Goal: Communication & Community: Answer question/provide support

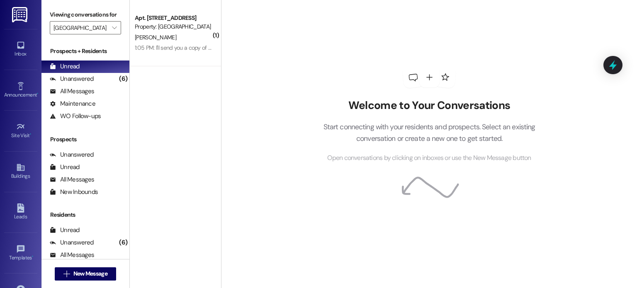
click at [15, 12] on img at bounding box center [20, 14] width 17 height 15
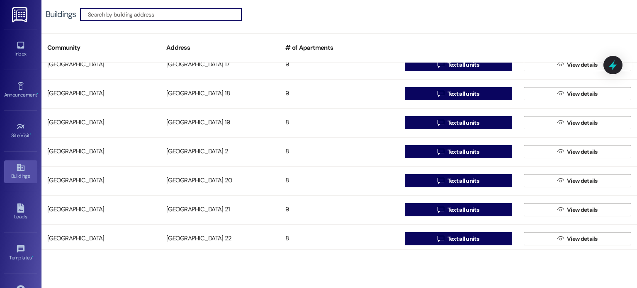
scroll to position [374, 0]
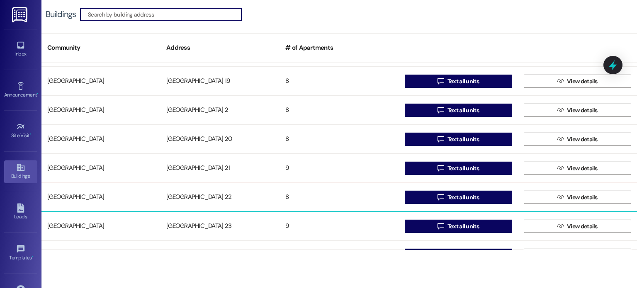
click at [188, 196] on div "[GEOGRAPHIC_DATA] 22" at bounding box center [220, 197] width 119 height 17
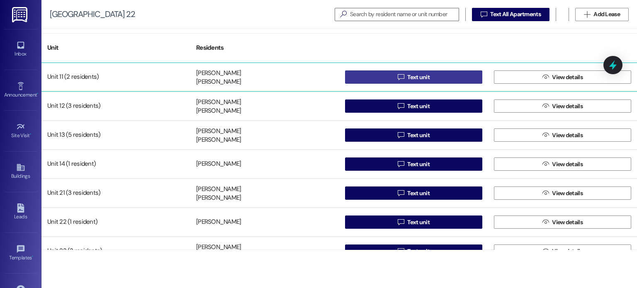
click at [379, 73] on button " Text unit" at bounding box center [413, 77] width 137 height 13
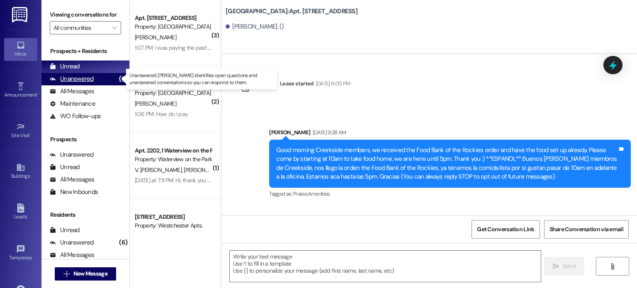
click at [73, 79] on div "Unanswered" at bounding box center [72, 79] width 44 height 9
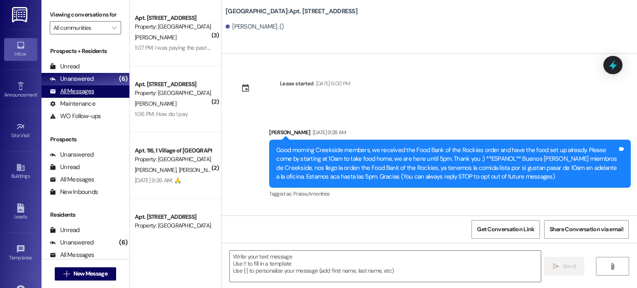
click at [95, 89] on div "All Messages (undefined)" at bounding box center [86, 91] width 88 height 12
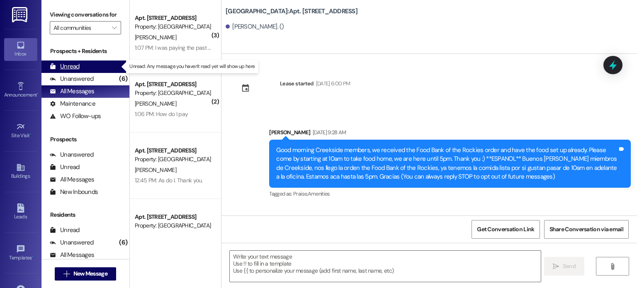
click at [64, 69] on div "Unread" at bounding box center [65, 66] width 30 height 9
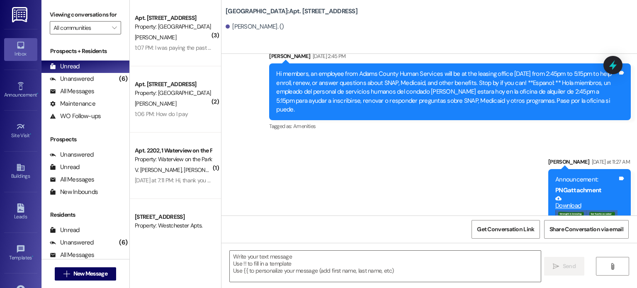
scroll to position [259, 0]
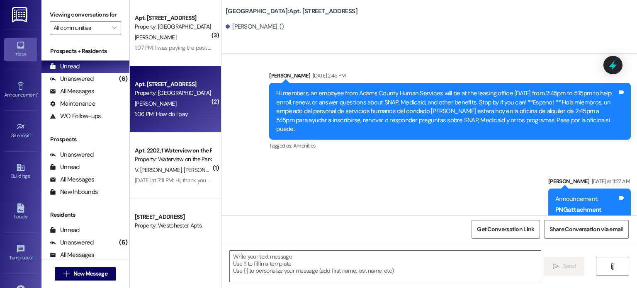
click at [156, 112] on div "1:06 PM: How do I pay 1:06 PM: How do I pay" at bounding box center [161, 113] width 53 height 7
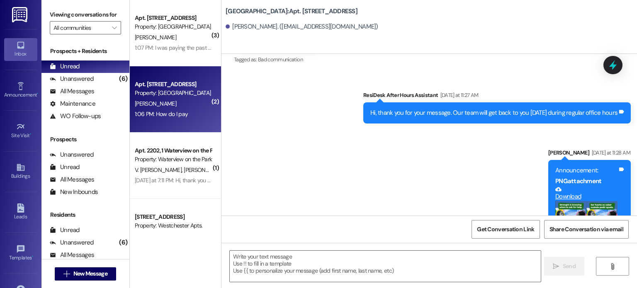
scroll to position [601, 0]
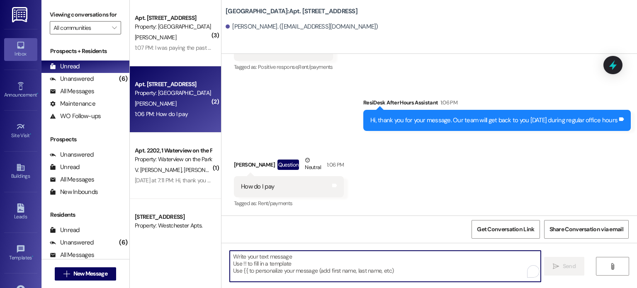
click at [264, 261] on textarea "To enrich screen reader interactions, please activate Accessibility in Grammarl…" at bounding box center [385, 266] width 311 height 31
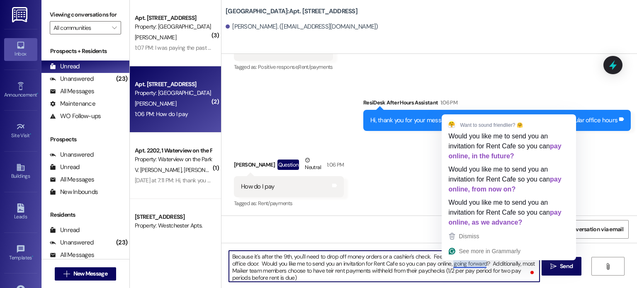
click at [465, 261] on textarea "Because it's after the 9th, you'll need to drop off money orders or a cashier's…" at bounding box center [384, 266] width 311 height 31
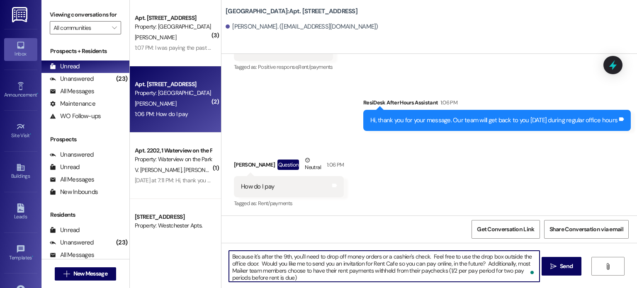
click at [295, 277] on textarea "Because it's after the 9th, you'll need to drop off money orders or a cashier's…" at bounding box center [384, 266] width 311 height 31
click at [435, 264] on textarea "Because it's after the 9th, you'll need to drop off money orders or a cashier's…" at bounding box center [384, 266] width 311 height 31
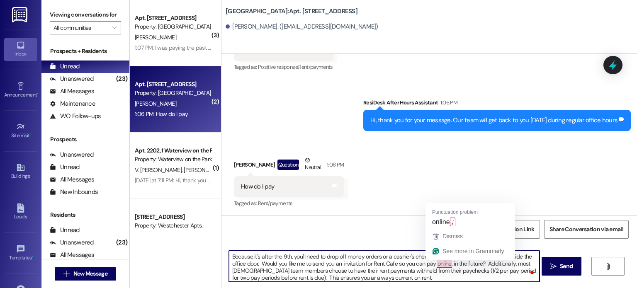
click at [448, 265] on textarea "Because it's after the 9th, you'll need to drop off money orders or a cashier's…" at bounding box center [384, 266] width 311 height 31
click at [448, 261] on textarea "Because it's after the 9th, you'll need to drop off money orders or a cashier's…" at bounding box center [384, 266] width 311 height 31
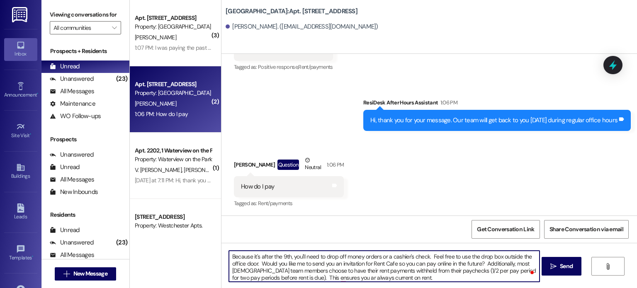
click at [481, 262] on textarea "Because it's after the 9th, you'll need to drop off money orders or a cashier's…" at bounding box center [384, 266] width 311 height 31
drag, startPoint x: 483, startPoint y: 263, endPoint x: 513, endPoint y: 262, distance: 30.3
click at [513, 262] on textarea "Because it's after the 9th, you'll need to drop off money orders or a cashier's…" at bounding box center [384, 266] width 311 height 31
drag, startPoint x: 259, startPoint y: 264, endPoint x: 306, endPoint y: 262, distance: 47.3
click at [306, 262] on textarea "Because it's after the 9th, you'll need to drop off money orders or a cashier's…" at bounding box center [384, 266] width 311 height 31
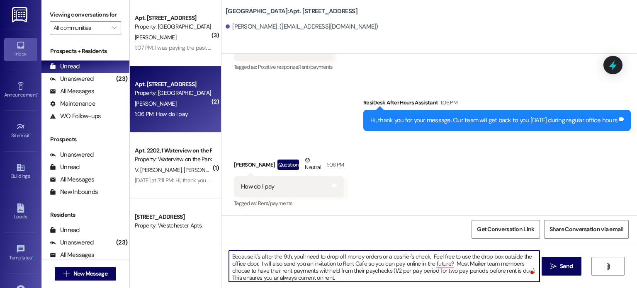
click at [446, 261] on textarea "Because it's after the 9th, you'll need to drop off money orders or a cashier's…" at bounding box center [384, 266] width 311 height 31
drag, startPoint x: 244, startPoint y: 270, endPoint x: 226, endPoint y: 271, distance: 18.3
click at [229, 271] on textarea "Because it's after the 9th, you'll need to drop off money orders or a cashier's…" at bounding box center [384, 266] width 311 height 31
click at [274, 278] on textarea "Because it's after the 9th, you'll need to drop off money orders or a cashier's…" at bounding box center [384, 266] width 311 height 31
click at [340, 277] on textarea "Because it's after the 9th, you'll need to drop off money orders or a cashier's…" at bounding box center [384, 266] width 311 height 31
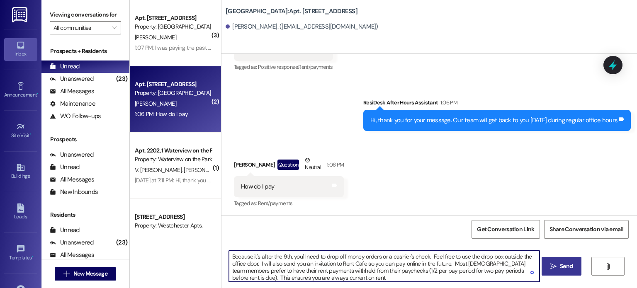
type textarea "Because it's after the 9th, you'll need to drop off money orders or a cashier's…"
click at [557, 264] on span " Send" at bounding box center [562, 266] width 26 height 9
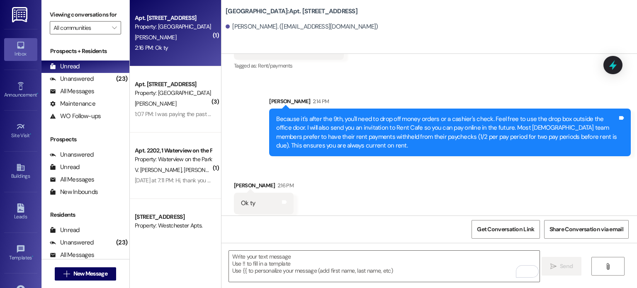
scroll to position [743, 0]
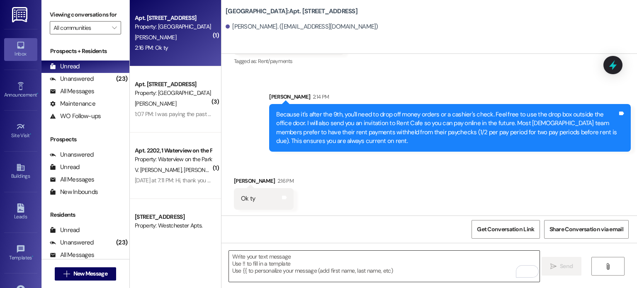
click at [296, 262] on textarea "To enrich screen reader interactions, please activate Accessibility in Grammarl…" at bounding box center [384, 266] width 311 height 31
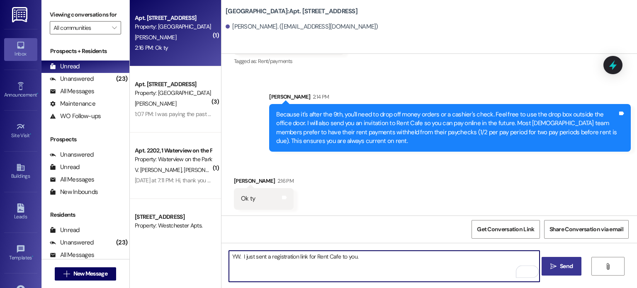
type textarea "YW. I just sent a registration link for Rent Cafe to you."
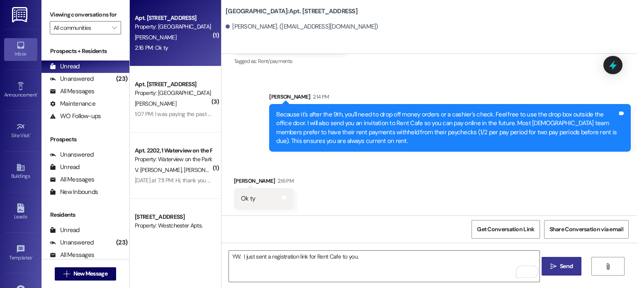
click at [565, 269] on span "Send" at bounding box center [566, 266] width 13 height 9
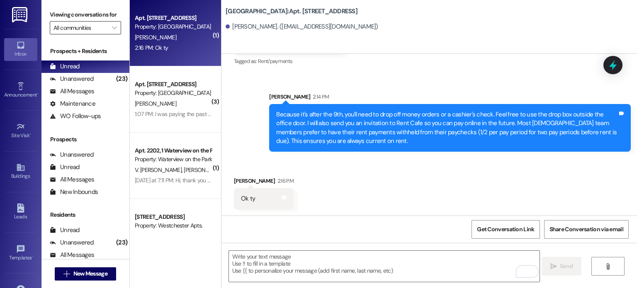
click at [72, 27] on input "All communities" at bounding box center [81, 27] width 54 height 13
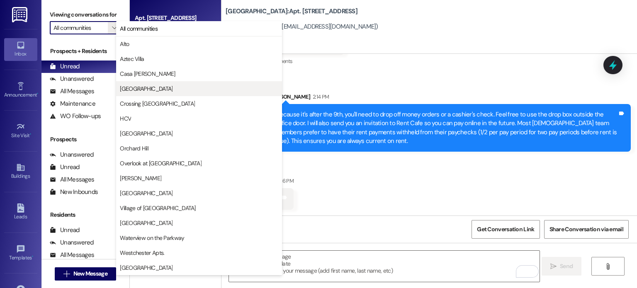
click at [138, 94] on button "[GEOGRAPHIC_DATA]" at bounding box center [199, 88] width 166 height 15
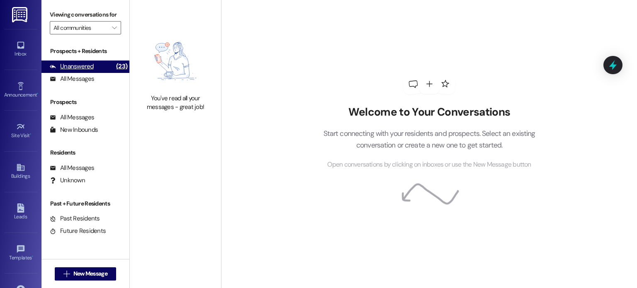
type input "[GEOGRAPHIC_DATA]"
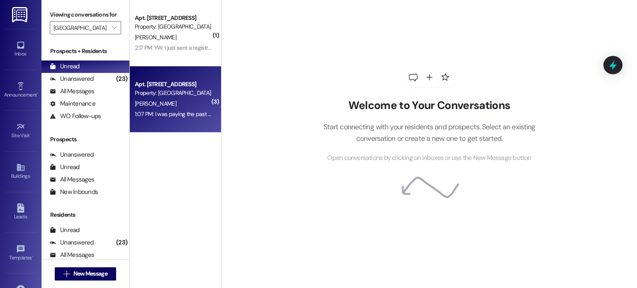
click at [165, 84] on div "Apt. [STREET_ADDRESS]" at bounding box center [173, 84] width 77 height 9
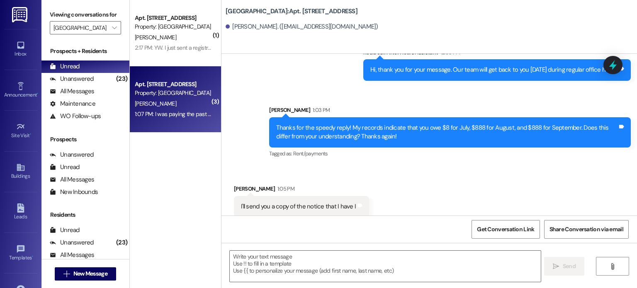
scroll to position [25487, 0]
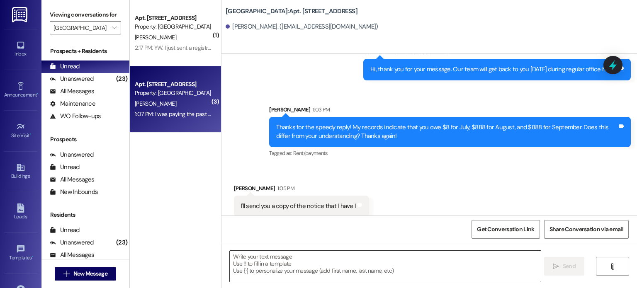
click at [255, 256] on textarea at bounding box center [385, 266] width 311 height 31
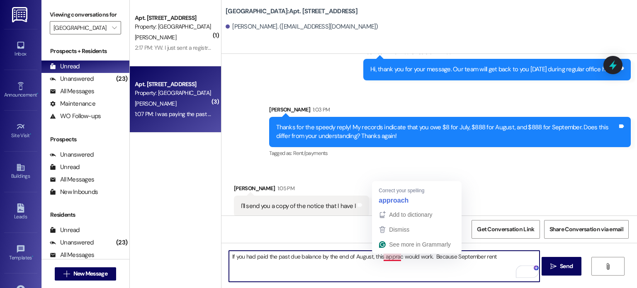
click at [390, 260] on textarea "If you had paid the past due balance by the end of August, this apprac would wo…" at bounding box center [384, 266] width 311 height 31
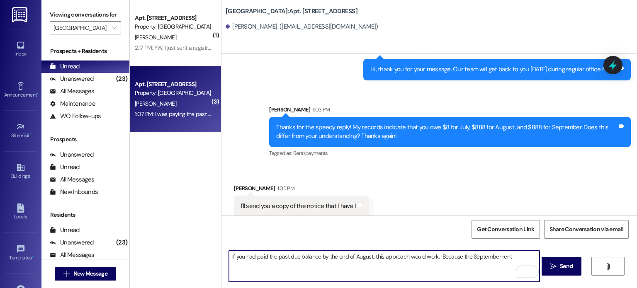
click at [507, 257] on textarea "If you had paid the past due balance by the end of August, this approach would …" at bounding box center [384, 266] width 311 height 31
click at [258, 264] on textarea "If you had paid the past due balance by the end of August, this approach would …" at bounding box center [384, 266] width 311 height 31
click at [254, 264] on textarea "If you had paid the past due balance by the end of August, this approach would …" at bounding box center [384, 266] width 311 height 31
drag, startPoint x: 344, startPoint y: 264, endPoint x: 352, endPoint y: 264, distance: 8.3
click at [352, 264] on textarea "If you had paid the past due balance by the end of August, this approach would …" at bounding box center [384, 266] width 311 height 31
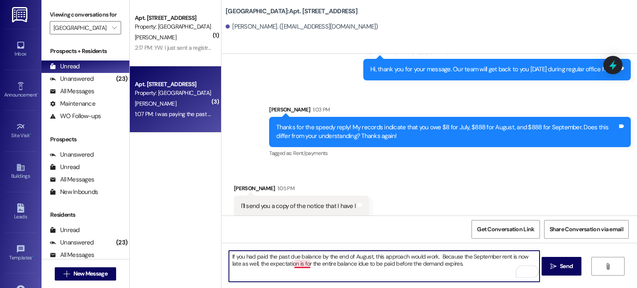
click at [296, 265] on textarea "If you had paid the past due balance by the end of August, this approach would …" at bounding box center [384, 266] width 311 height 31
click at [452, 262] on textarea "If you had paid the past due balance by the end of August, this approach would …" at bounding box center [384, 266] width 311 height 31
click at [420, 257] on textarea "If you had paid the past due balance by the end of August, this approach would …" at bounding box center [384, 266] width 311 height 31
click at [483, 266] on textarea "If you had paid the past due balance by the end of August, this approach would …" at bounding box center [384, 266] width 311 height 31
click at [487, 266] on textarea "If you had paid the past due balance by the end of August, this approach would …" at bounding box center [384, 266] width 311 height 31
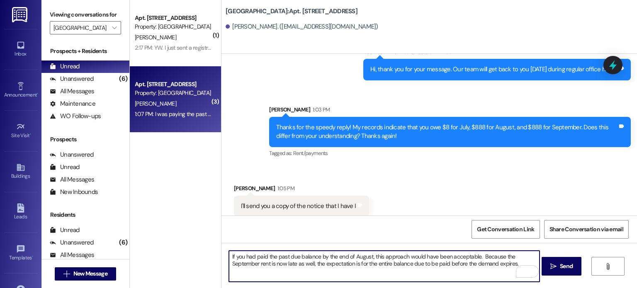
click at [496, 264] on textarea "If you had paid the past due balance by the end of August, this approach would …" at bounding box center [384, 266] width 311 height 31
click at [487, 264] on textarea "If you had paid the past due balance by the end of August, this approach would …" at bounding box center [384, 266] width 311 height 31
click at [455, 260] on textarea "If you had paid the past due balance by the end of August, this approach would …" at bounding box center [384, 266] width 311 height 31
click at [524, 263] on textarea "If you had paid the past due balance by the end of August, this approach would …" at bounding box center [384, 266] width 311 height 31
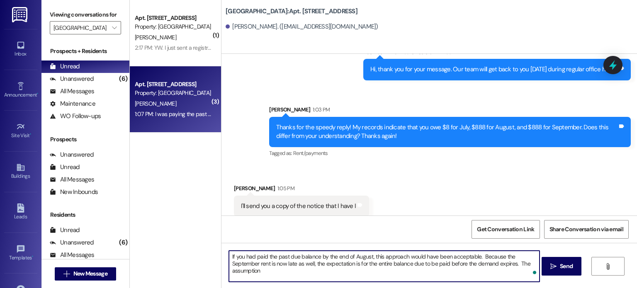
click at [522, 262] on textarea "If you had paid the past due balance by the end of August, this approach would …" at bounding box center [384, 266] width 311 height 31
click at [525, 262] on textarea "If you had paid the past due balance by the end of August, this approach would …" at bounding box center [384, 266] width 311 height 31
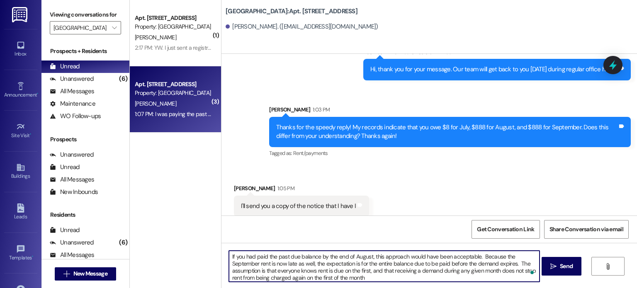
click at [272, 271] on textarea "If you had paid the past due balance by the end of August, this approach would …" at bounding box center [384, 266] width 311 height 31
drag, startPoint x: 274, startPoint y: 271, endPoint x: 312, endPoint y: 271, distance: 38.2
click at [312, 271] on textarea "If you had paid the past due balance by the end of August, this approach would …" at bounding box center [384, 266] width 311 height 31
click at [398, 277] on textarea "If you had paid the past due balance by the end of August, this approach would …" at bounding box center [384, 266] width 311 height 31
click at [425, 278] on textarea "If you had paid the past due balance by the end of August, this approach would …" at bounding box center [384, 266] width 311 height 31
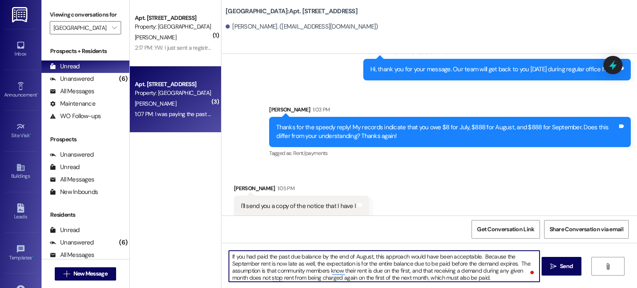
click at [334, 267] on textarea "If you had paid the past due balance by the end of August, this approach would …" at bounding box center [384, 266] width 311 height 31
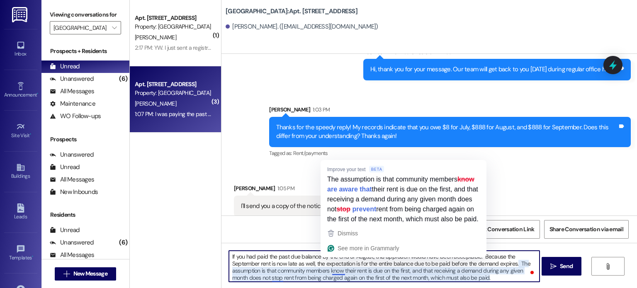
click at [331, 271] on textarea "If you had paid the past due balance by the end of August, this approach would …" at bounding box center [384, 266] width 311 height 31
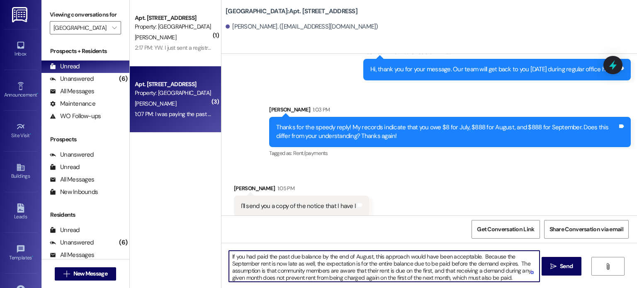
scroll to position [2, 0]
click at [510, 275] on textarea "If you had paid the past due balance by the end of August, this approach would …" at bounding box center [384, 266] width 311 height 31
click at [513, 277] on textarea "If you had paid the past due balance by the end of August, this approach would …" at bounding box center [384, 266] width 311 height 31
click at [473, 255] on textarea "If you had paid the past due balance by the end of August, this approach would …" at bounding box center [384, 266] width 311 height 31
click at [514, 259] on textarea "If you had paid the past due balance by the end of August, this approach would …" at bounding box center [384, 266] width 311 height 31
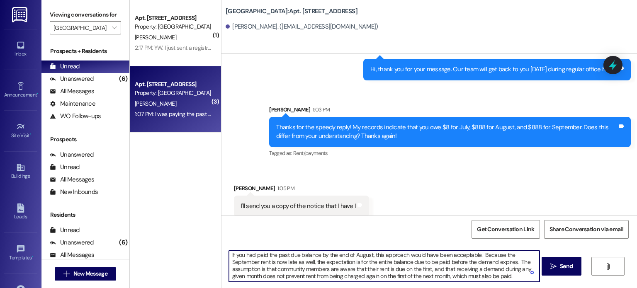
click at [513, 259] on textarea "If you had paid the past due balance by the end of August, this approach would …" at bounding box center [384, 266] width 311 height 31
click at [515, 260] on textarea "If you had paid the past due balance by the end of August, this approach would …" at bounding box center [384, 266] width 311 height 31
drag, startPoint x: 524, startPoint y: 261, endPoint x: 514, endPoint y: 262, distance: 10.0
click at [514, 262] on textarea "If you had paid the past due balance by the end of August, this approach would …" at bounding box center [384, 266] width 311 height 31
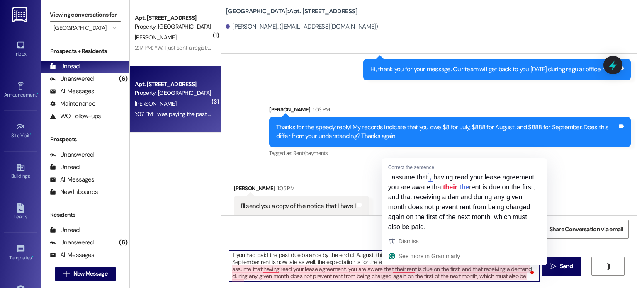
click at [399, 269] on textarea "If you had paid the past due balance by the end of August, this approach would …" at bounding box center [384, 266] width 311 height 31
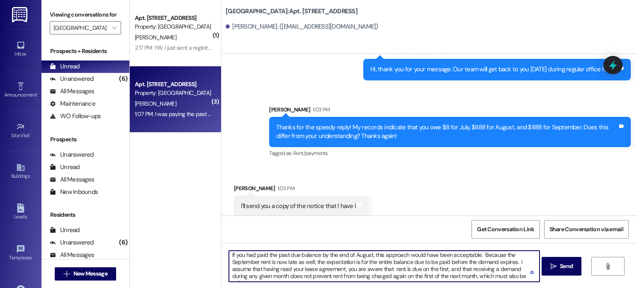
type textarea "If you had paid the past due balance by the end of August, this approach would …"
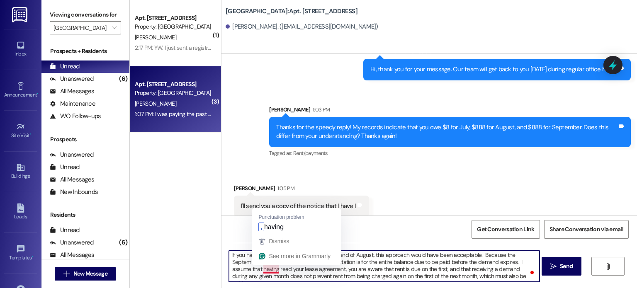
click at [282, 269] on textarea "If you had paid the past due balance by the end of August, this approach would …" at bounding box center [384, 266] width 311 height 31
click at [267, 271] on textarea "If you had paid the past due balance by the end of August, this approach would …" at bounding box center [384, 266] width 311 height 31
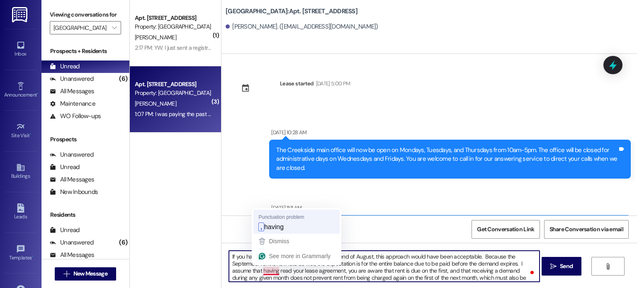
scroll to position [2, 0]
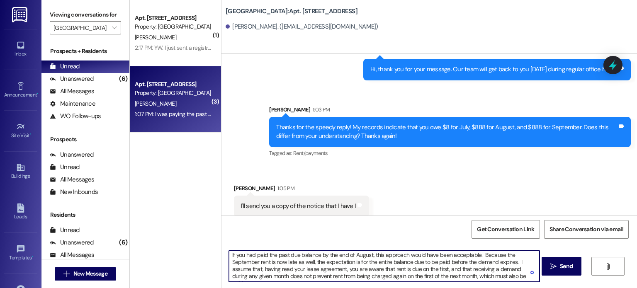
click at [521, 277] on textarea "If you had paid the past due balance by the end of August, this approach would …" at bounding box center [384, 266] width 311 height 31
click at [304, 280] on textarea "If you had paid the past due balance by the end of August, this approach would …" at bounding box center [384, 266] width 311 height 31
click at [303, 278] on textarea "If you had paid the past due balance by the end of August, this approach would …" at bounding box center [384, 266] width 311 height 31
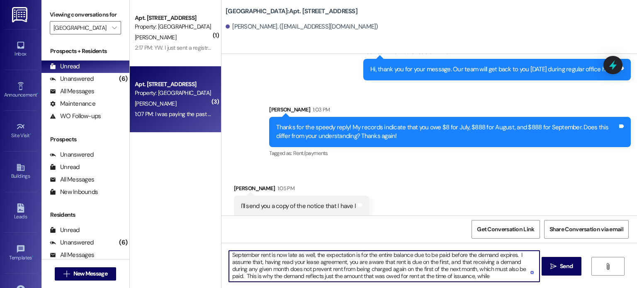
drag, startPoint x: 314, startPoint y: 278, endPoint x: 332, endPoint y: 276, distance: 18.0
click at [332, 276] on textarea "If you had paid the past due balance by the end of August, this approach would …" at bounding box center [384, 266] width 311 height 31
click at [461, 276] on textarea "If you had paid the past due balance by the end of August, this approach would …" at bounding box center [384, 266] width 311 height 31
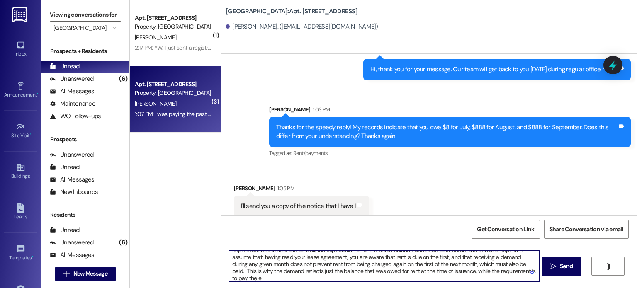
scroll to position [14, 0]
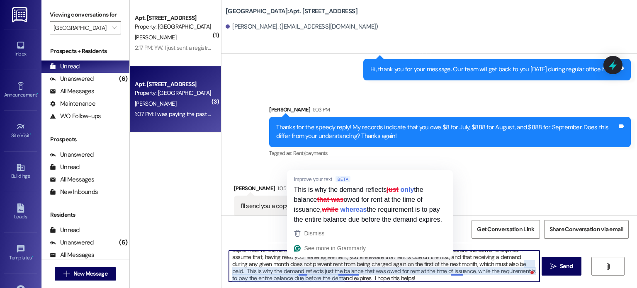
click at [299, 271] on textarea "If you had paid the past due balance by the end of August, this approach would …" at bounding box center [384, 266] width 311 height 31
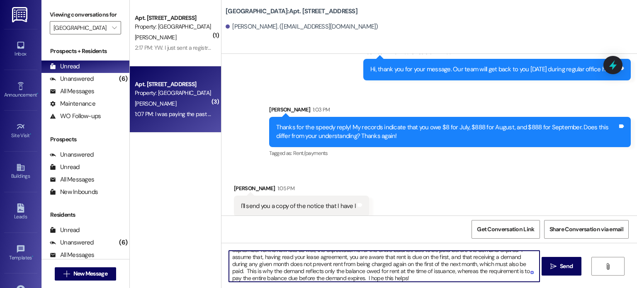
click at [379, 276] on textarea "If you had paid the past due balance by the end of August, this approach would …" at bounding box center [384, 266] width 311 height 31
click at [388, 276] on textarea "If you had paid the past due balance by the end of August, this approach would …" at bounding box center [384, 266] width 311 height 31
click at [473, 258] on textarea "If you had paid the past due balance by the end of August, this approach would …" at bounding box center [384, 266] width 311 height 31
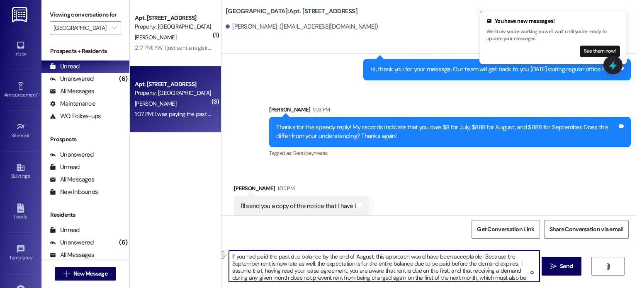
drag, startPoint x: 369, startPoint y: 256, endPoint x: 474, endPoint y: 259, distance: 105.0
click at [474, 259] on textarea "If you had paid the past due balance by the end of August, this approach would …" at bounding box center [384, 266] width 311 height 31
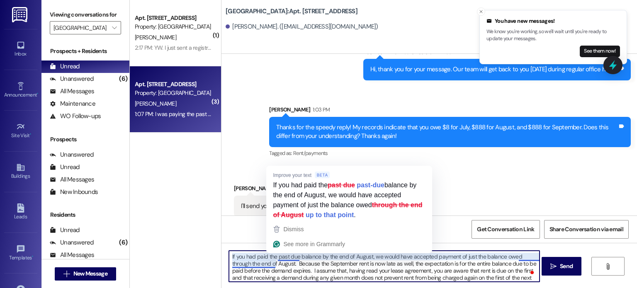
click at [285, 259] on textarea "If you had paid the past due balance by the end of August, we would have accept…" at bounding box center [384, 266] width 311 height 31
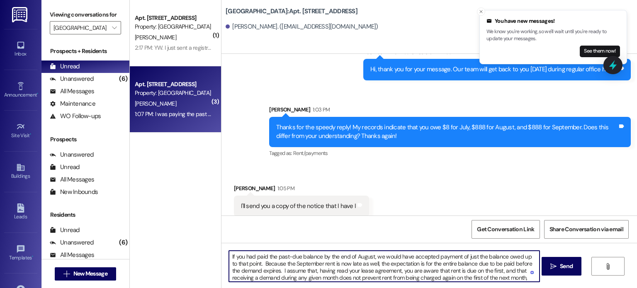
scroll to position [16, 0]
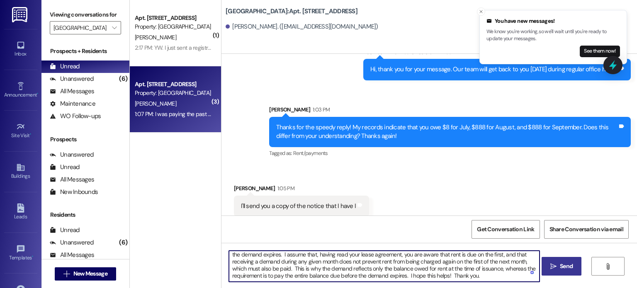
type textarea "If you had paid the past-due balance by the end of August, we would have accept…"
click at [562, 264] on span "Send" at bounding box center [566, 266] width 13 height 9
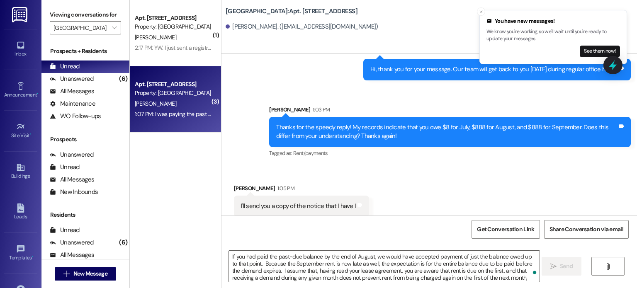
scroll to position [25487, 0]
